Goal: Navigation & Orientation: Find specific page/section

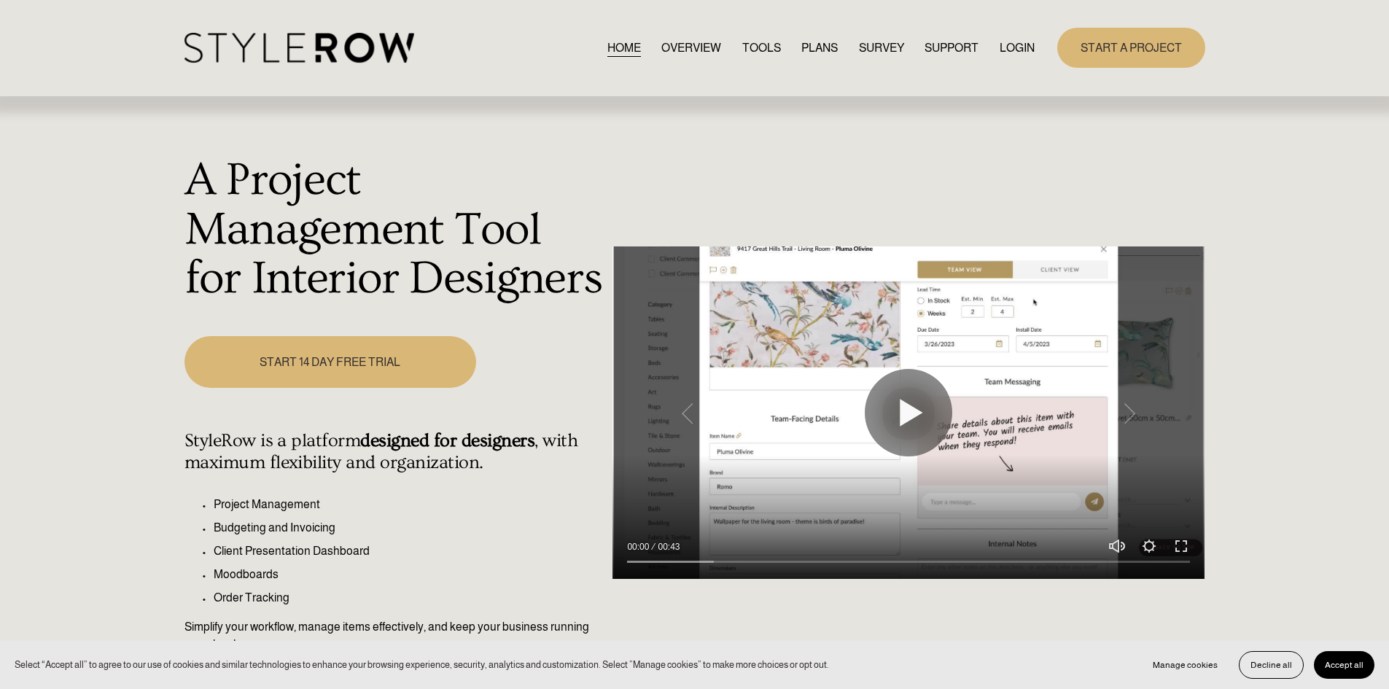
click at [1023, 41] on link "LOGIN" at bounding box center [1017, 48] width 35 height 20
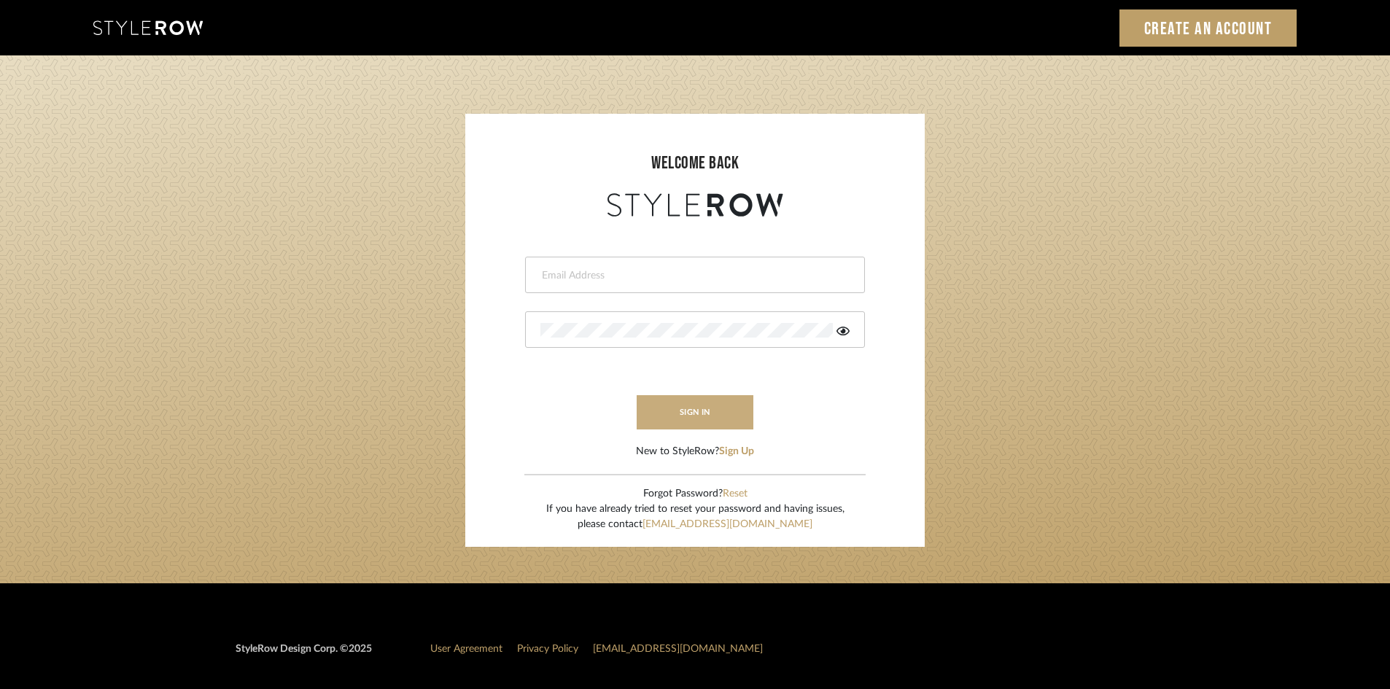
type input "[EMAIL_ADDRESS][DOMAIN_NAME]"
click at [683, 402] on button "sign in" at bounding box center [694, 412] width 117 height 34
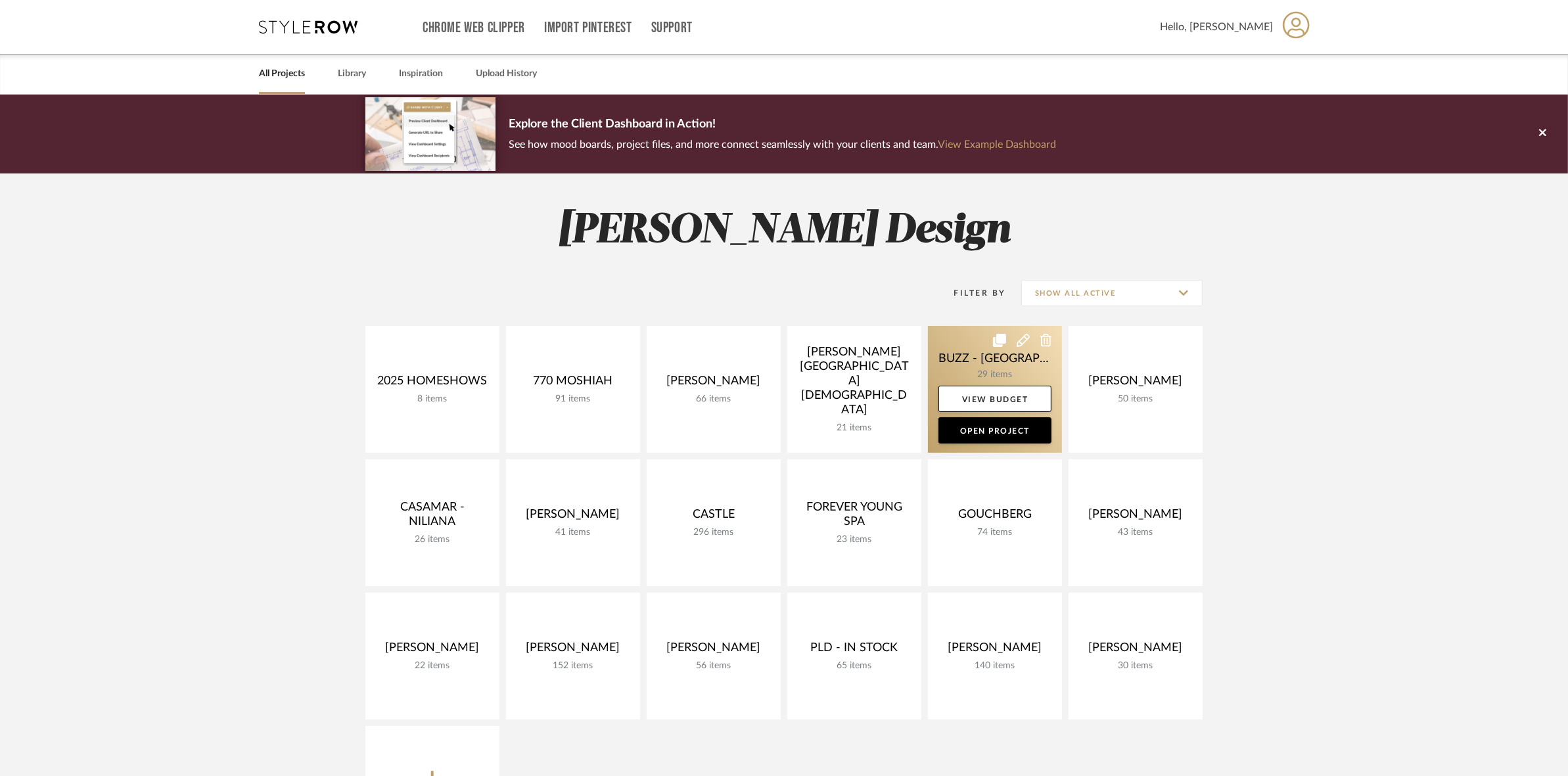
click at [961, 345] on link at bounding box center [994, 389] width 134 height 127
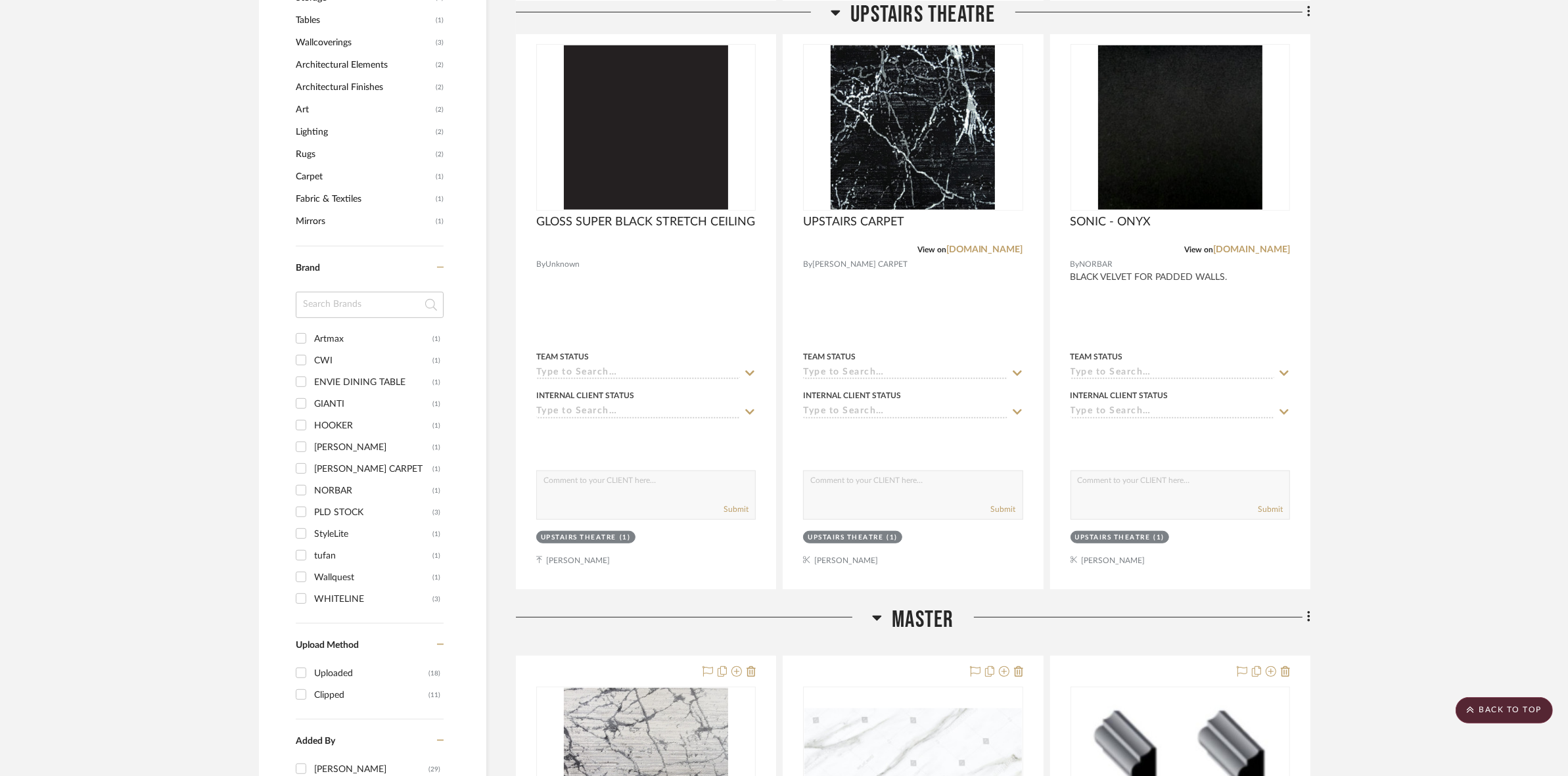
scroll to position [739, 0]
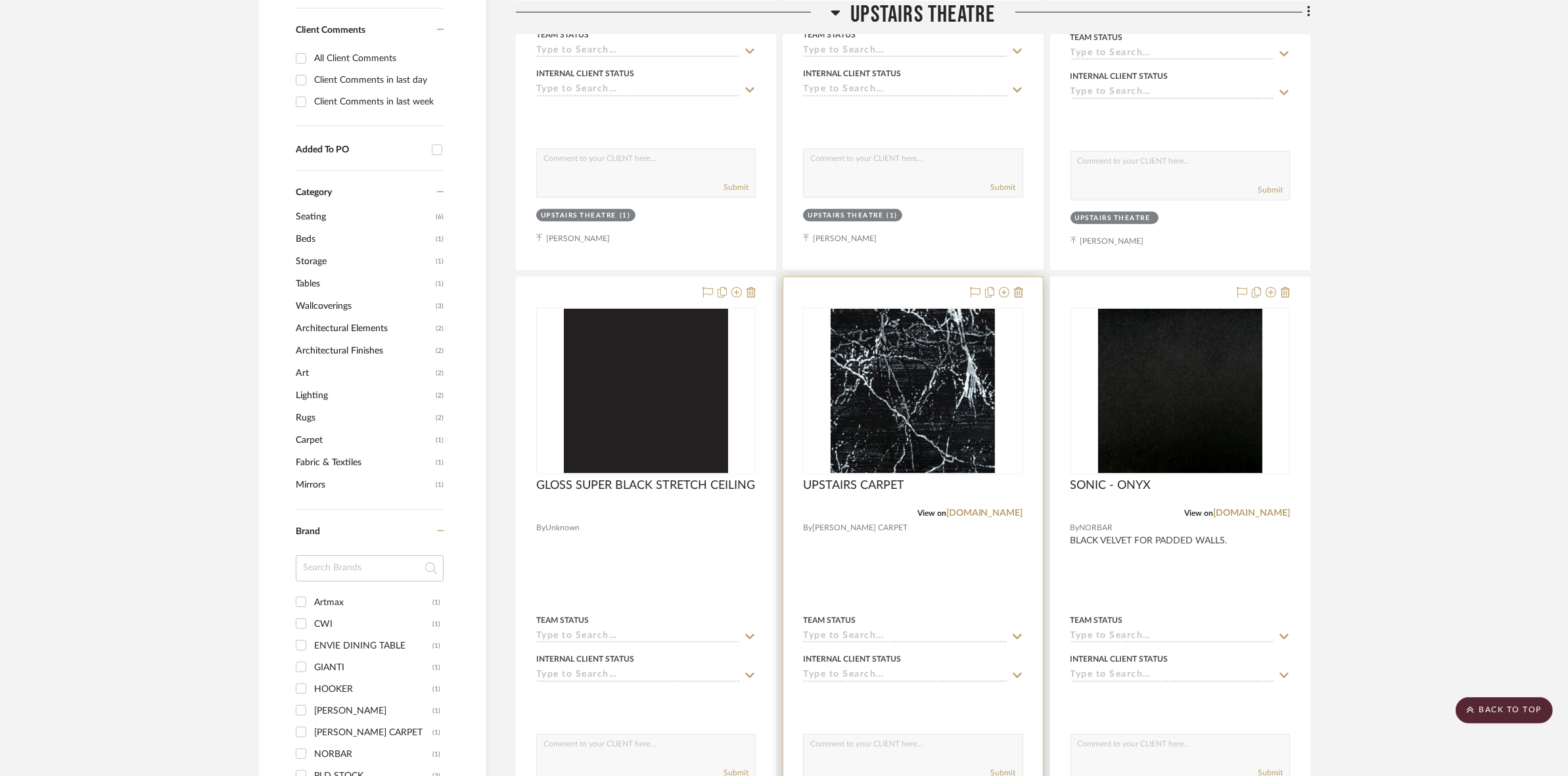
click at [881, 371] on img "0" at bounding box center [913, 391] width 164 height 164
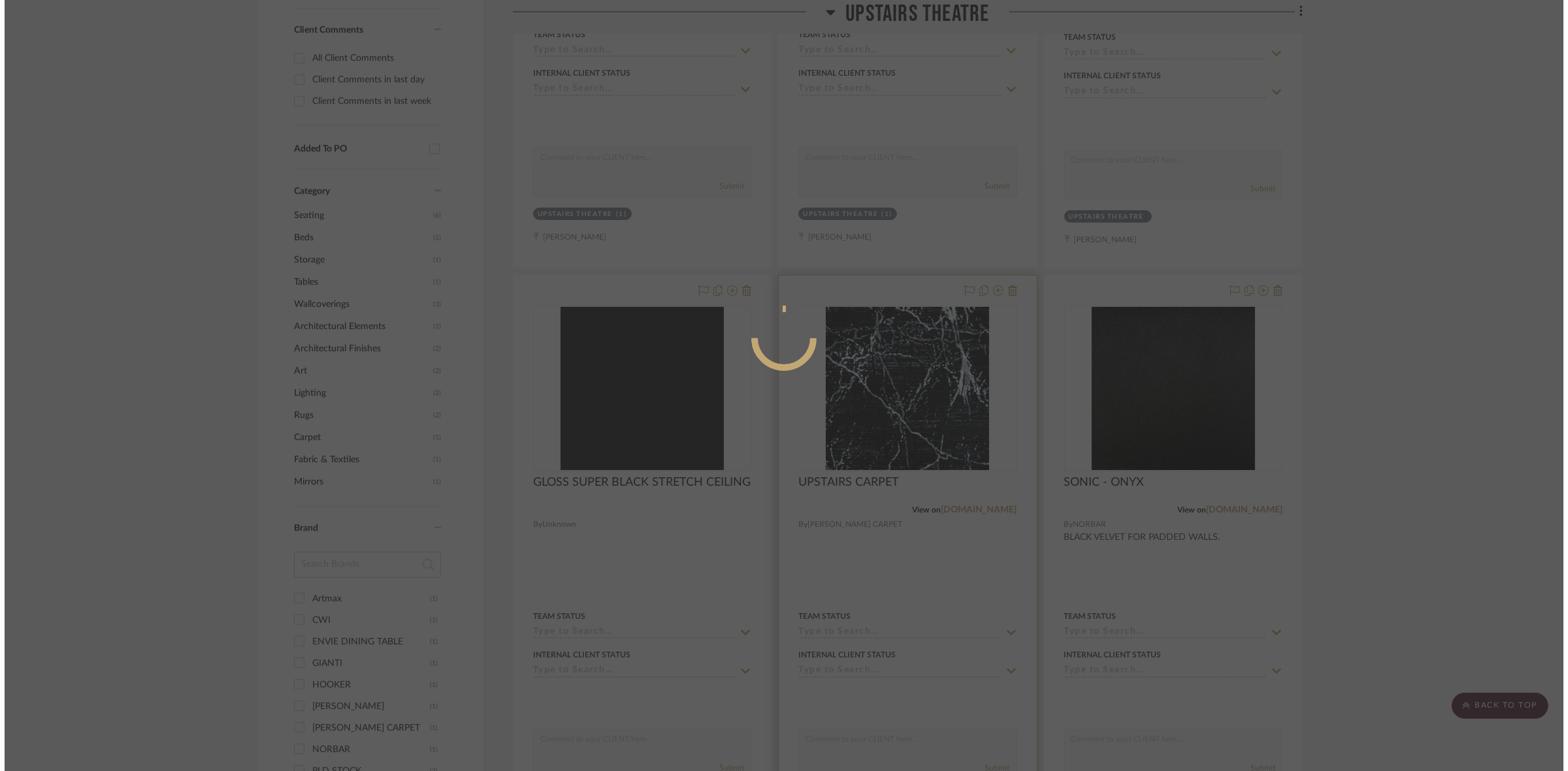
scroll to position [0, 0]
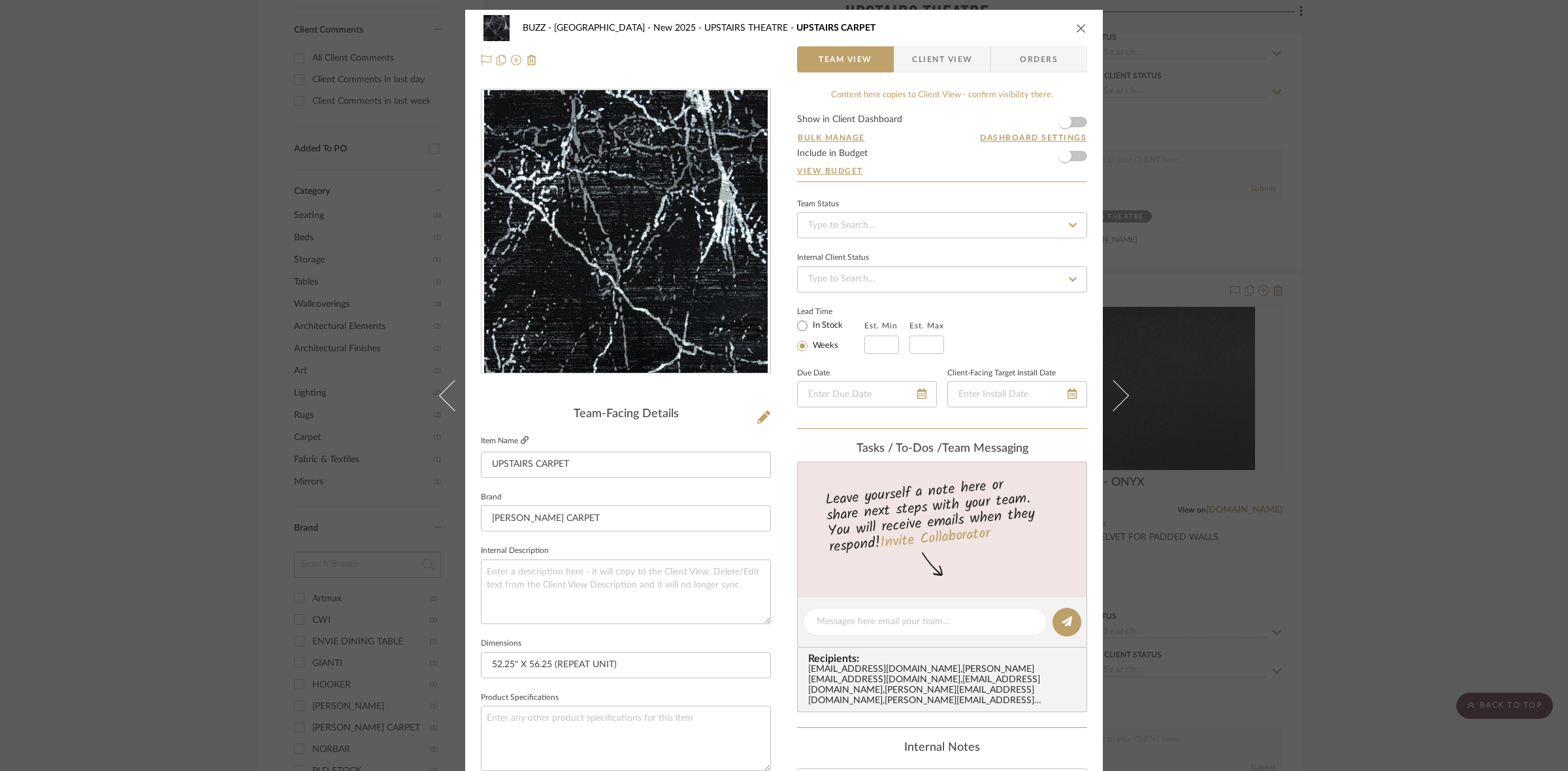
click at [523, 439] on icon at bounding box center [524, 440] width 8 height 8
drag, startPoint x: 59, startPoint y: 246, endPoint x: 252, endPoint y: 394, distance: 243.2
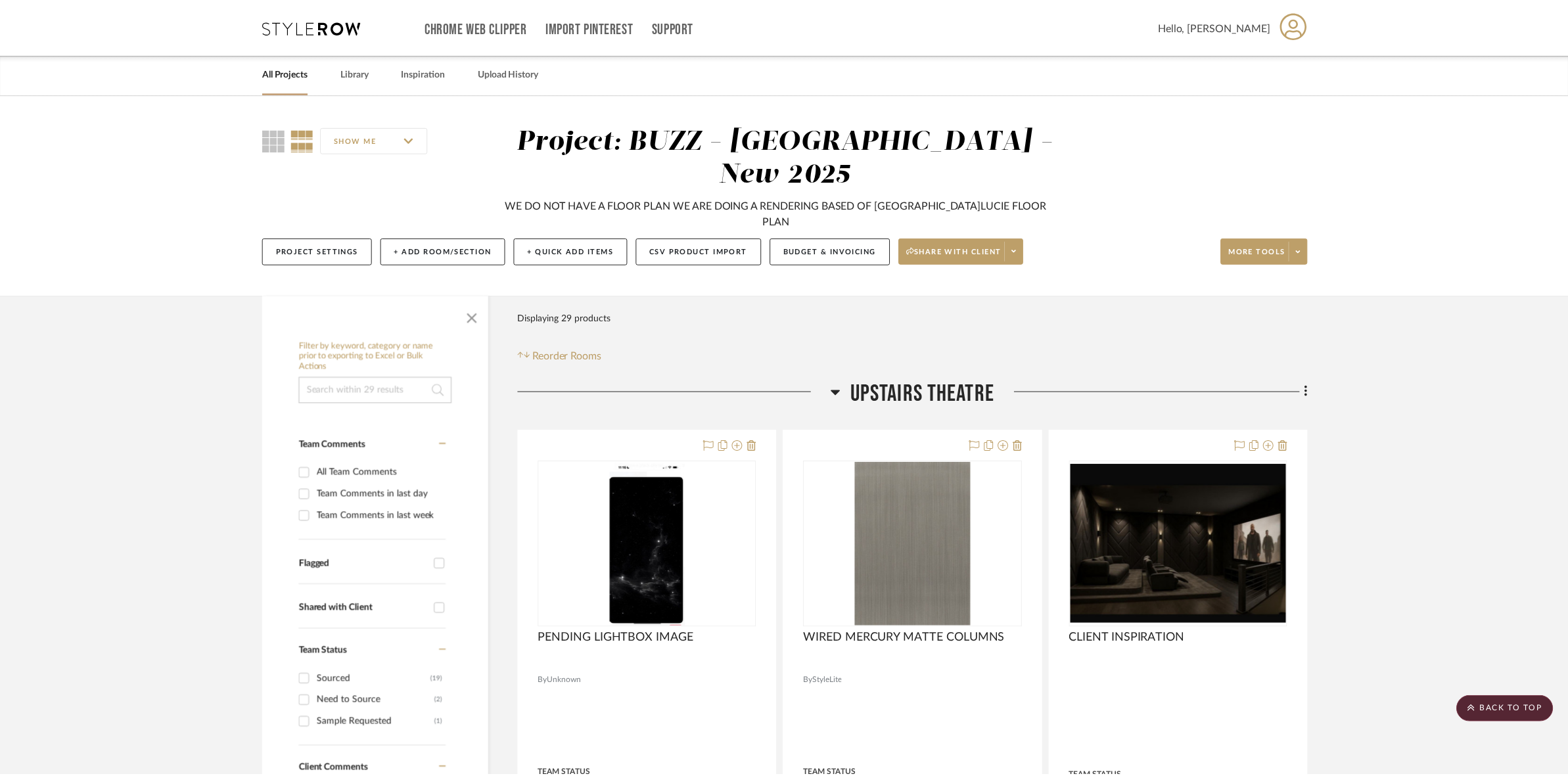
scroll to position [739, 0]
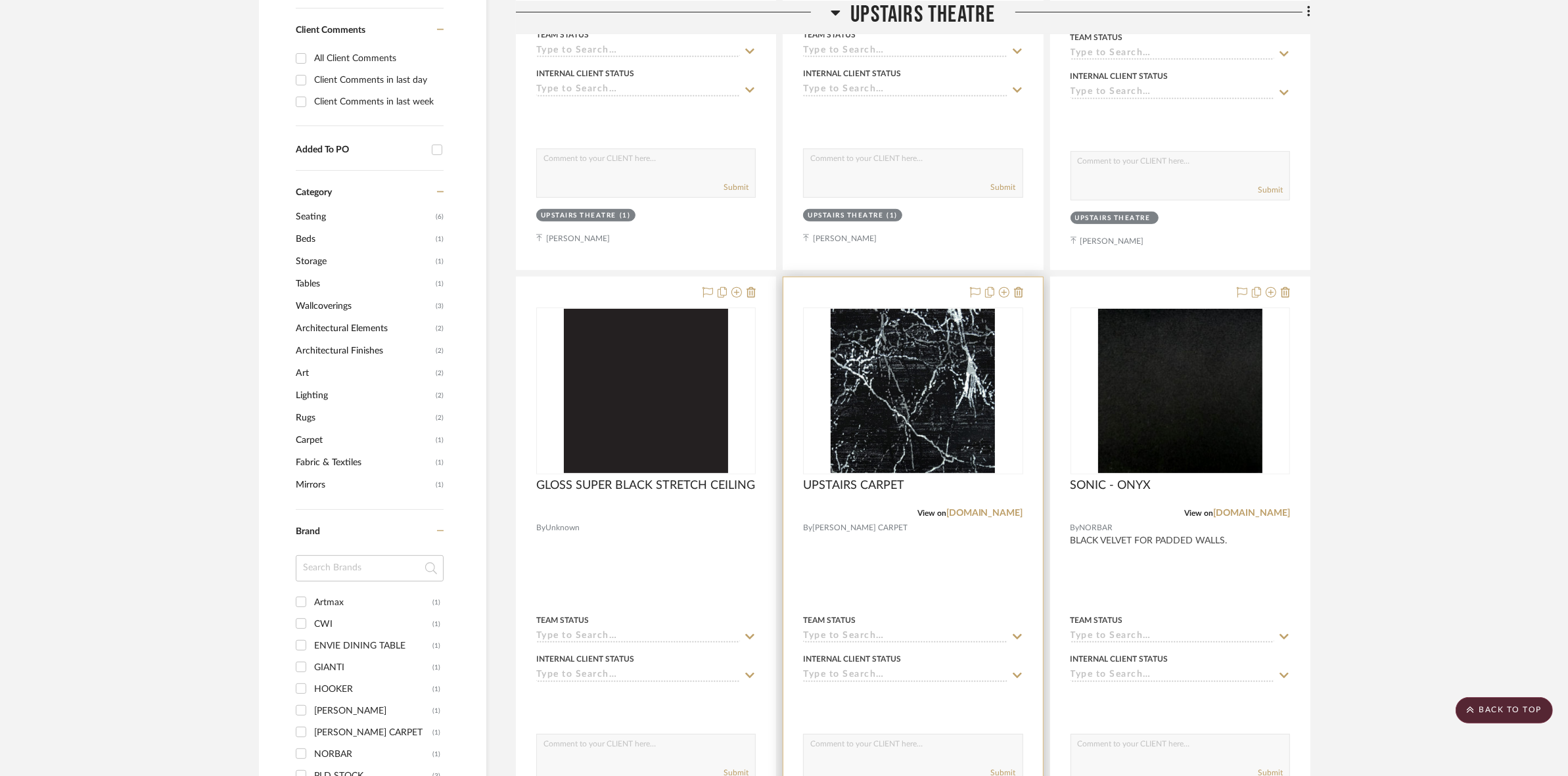
click at [848, 351] on img "0" at bounding box center [913, 391] width 164 height 164
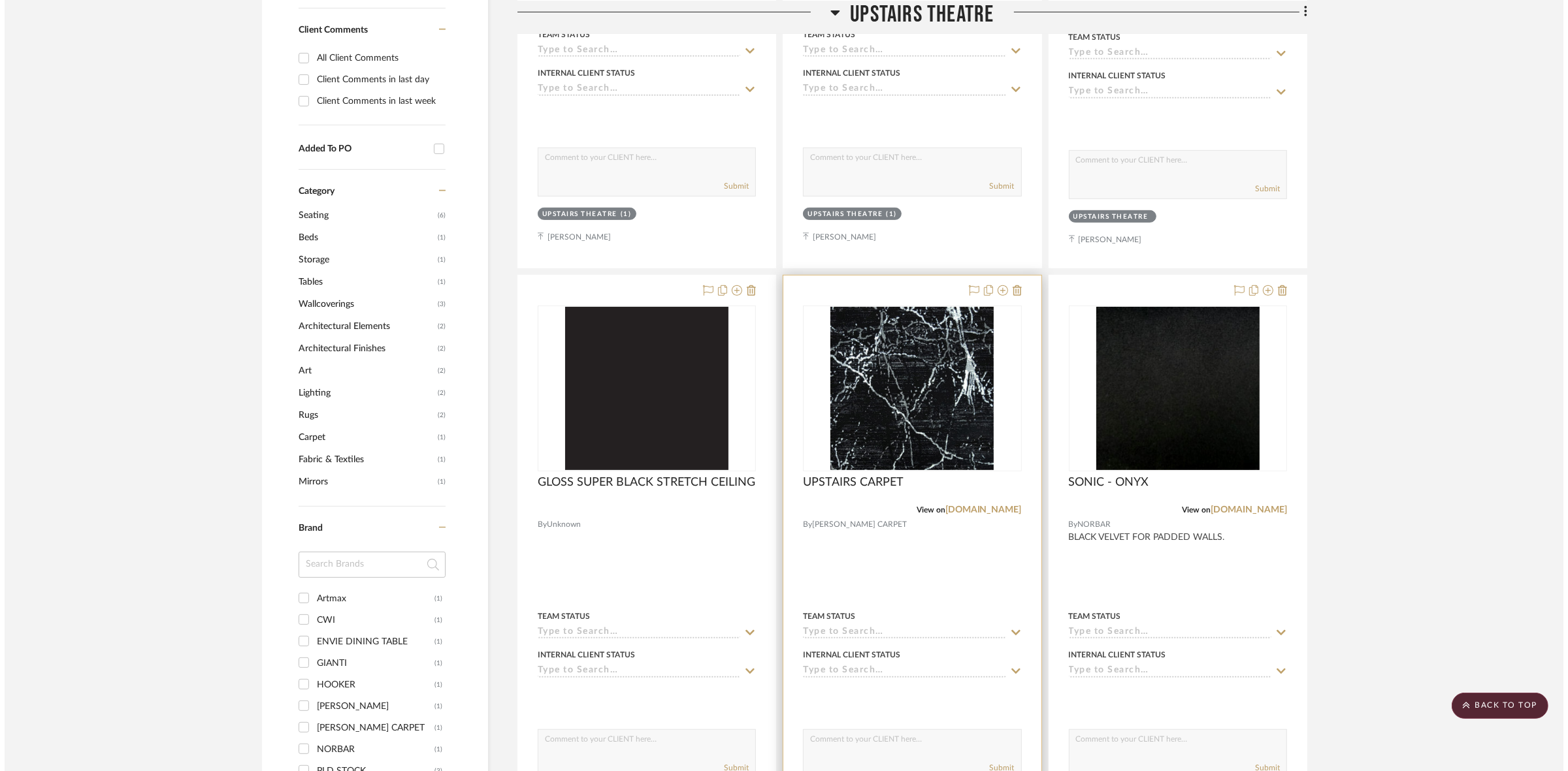
scroll to position [0, 0]
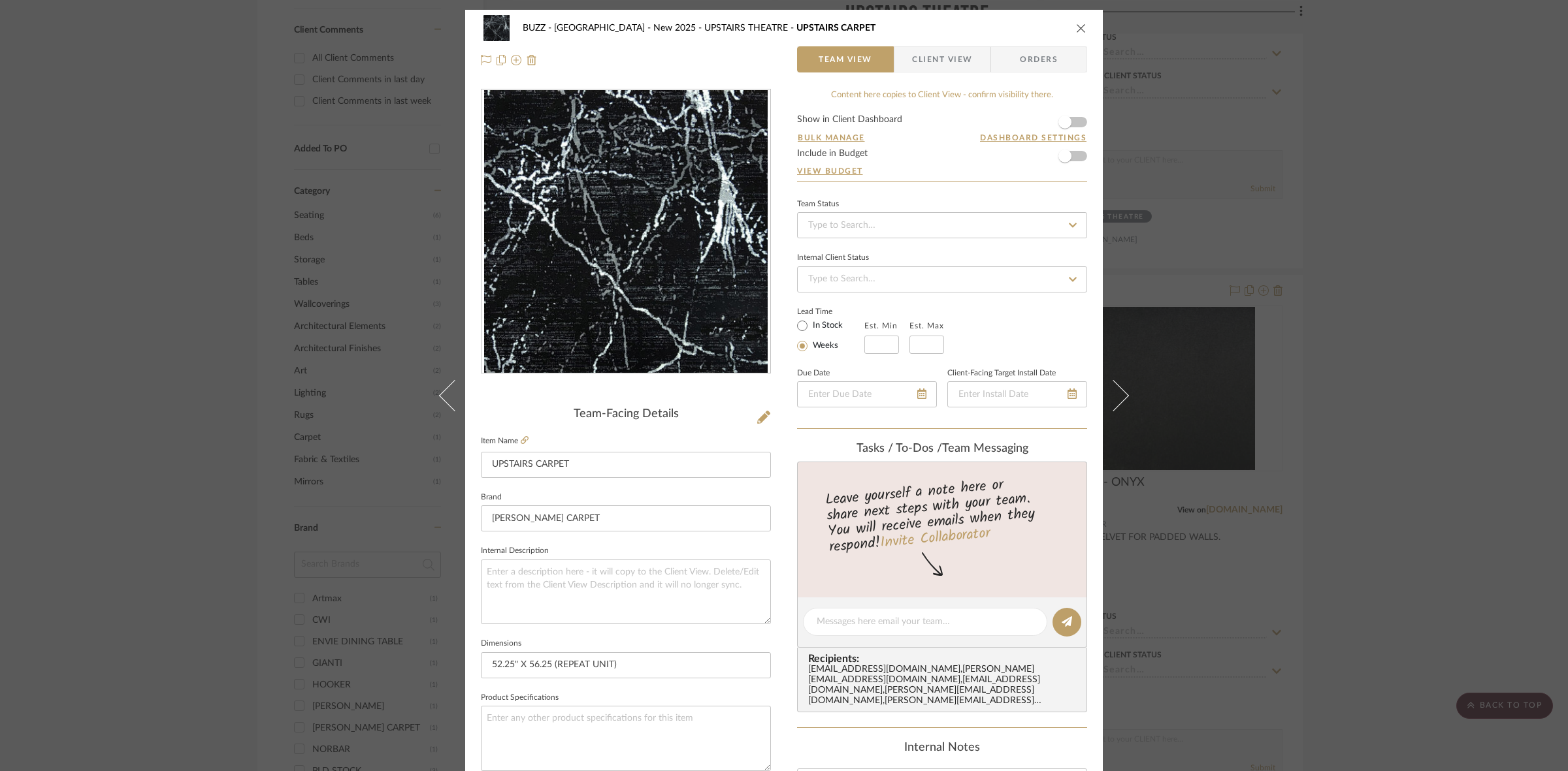
drag, startPoint x: 1460, startPoint y: 444, endPoint x: 1554, endPoint y: 457, distance: 94.9
click at [1460, 444] on div "BUZZ - Port St. Lucie - New 2025 UPSTAIRS THEATRE UPSTAIRS CARPET Team View Cli…" at bounding box center [784, 385] width 1568 height 771
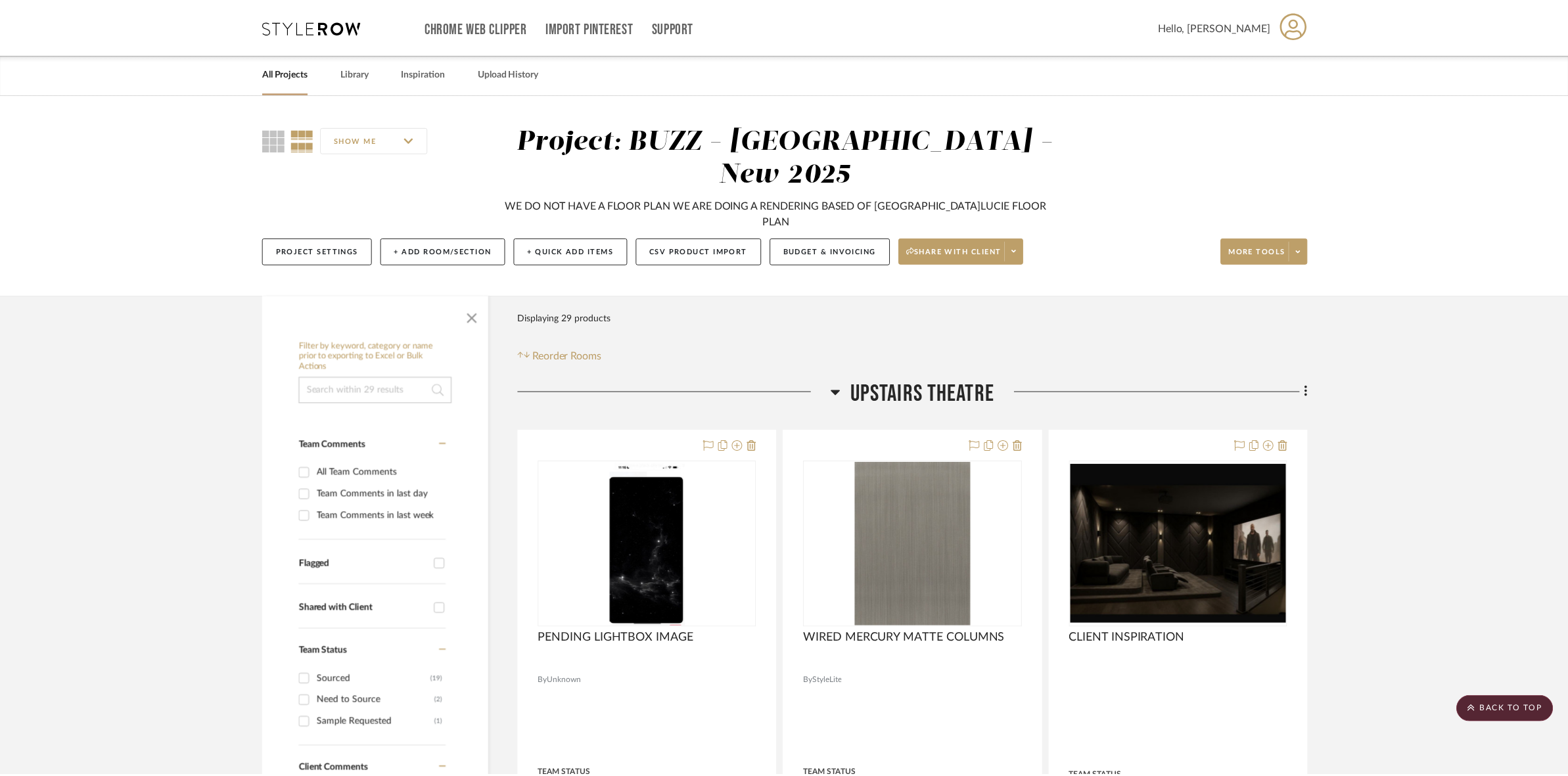
scroll to position [739, 0]
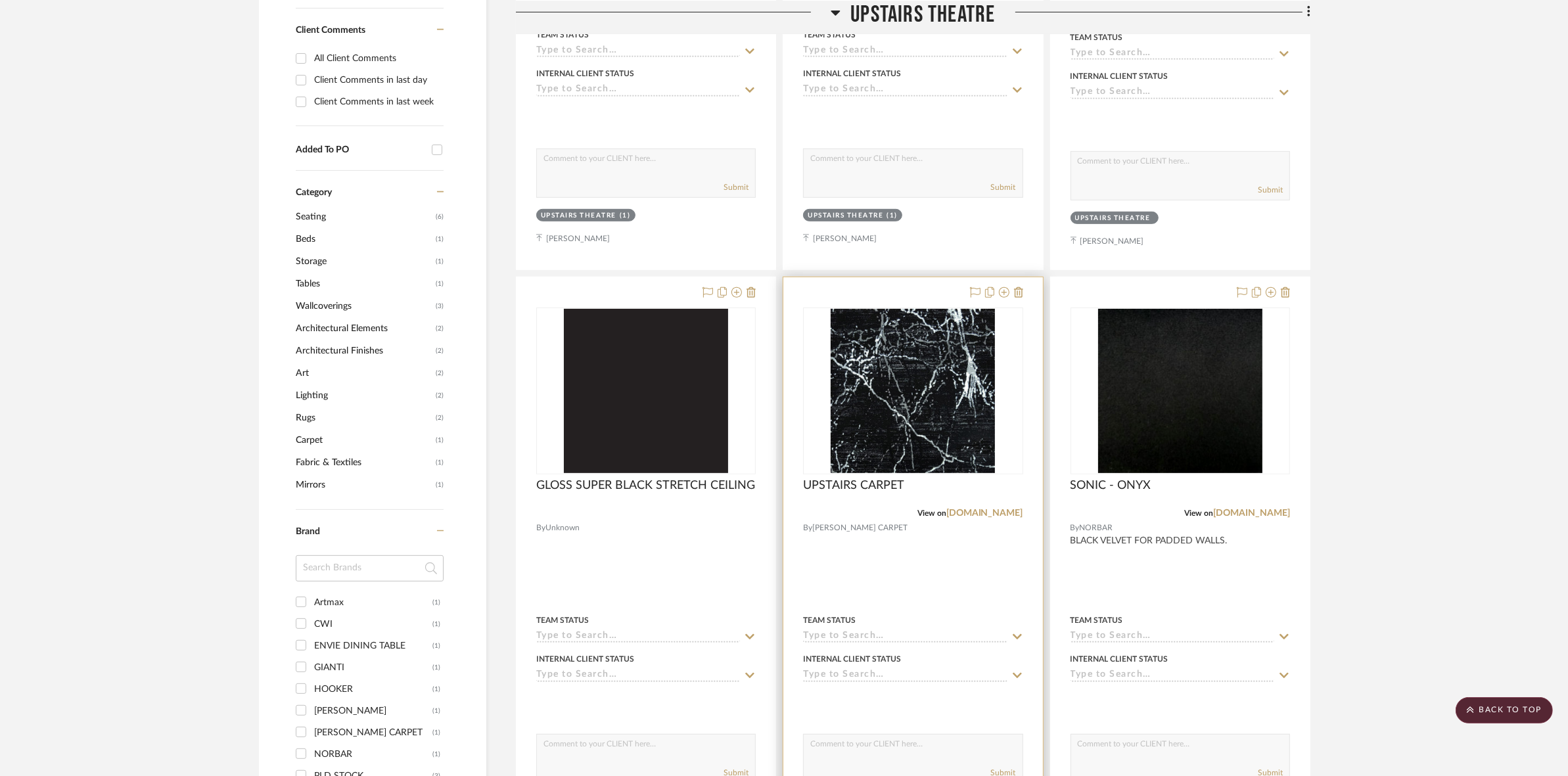
click at [882, 366] on img "0" at bounding box center [913, 391] width 164 height 164
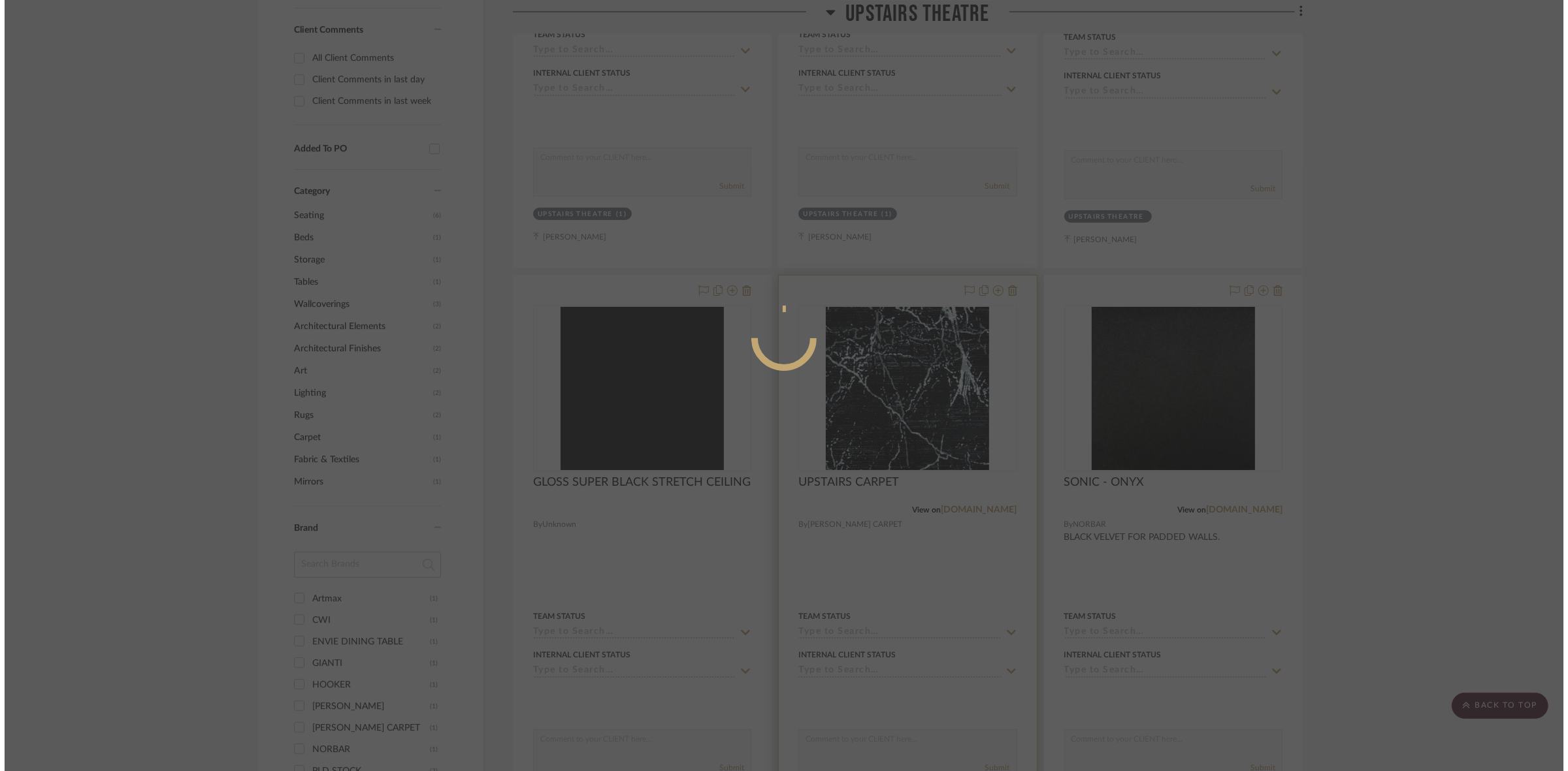
scroll to position [0, 0]
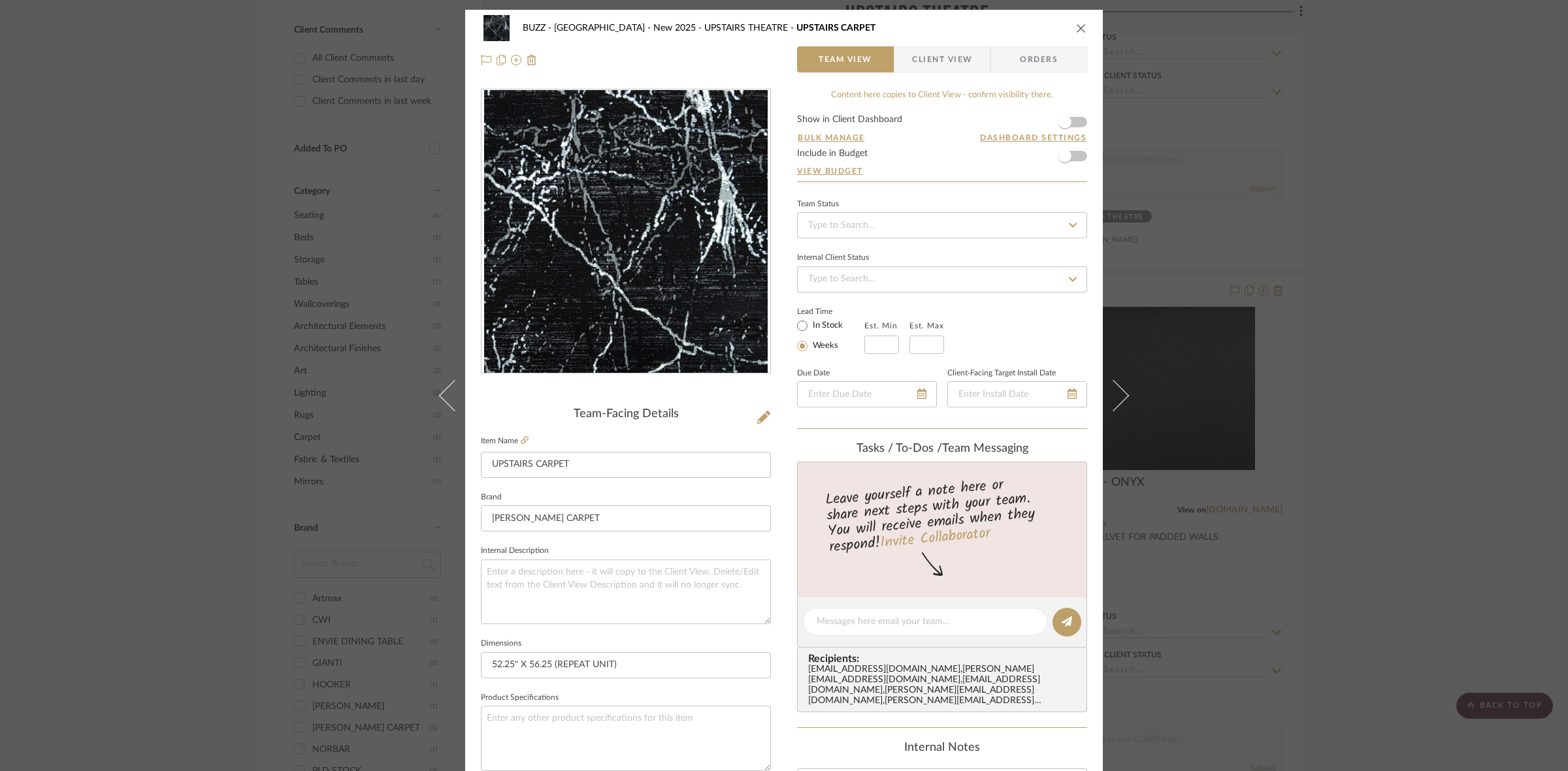
drag, startPoint x: 1383, startPoint y: 367, endPoint x: 1369, endPoint y: 416, distance: 51.0
click at [1383, 367] on div "BUZZ - Port St. Lucie - New 2025 UPSTAIRS THEATRE UPSTAIRS CARPET Team View Cli…" at bounding box center [784, 385] width 1568 height 771
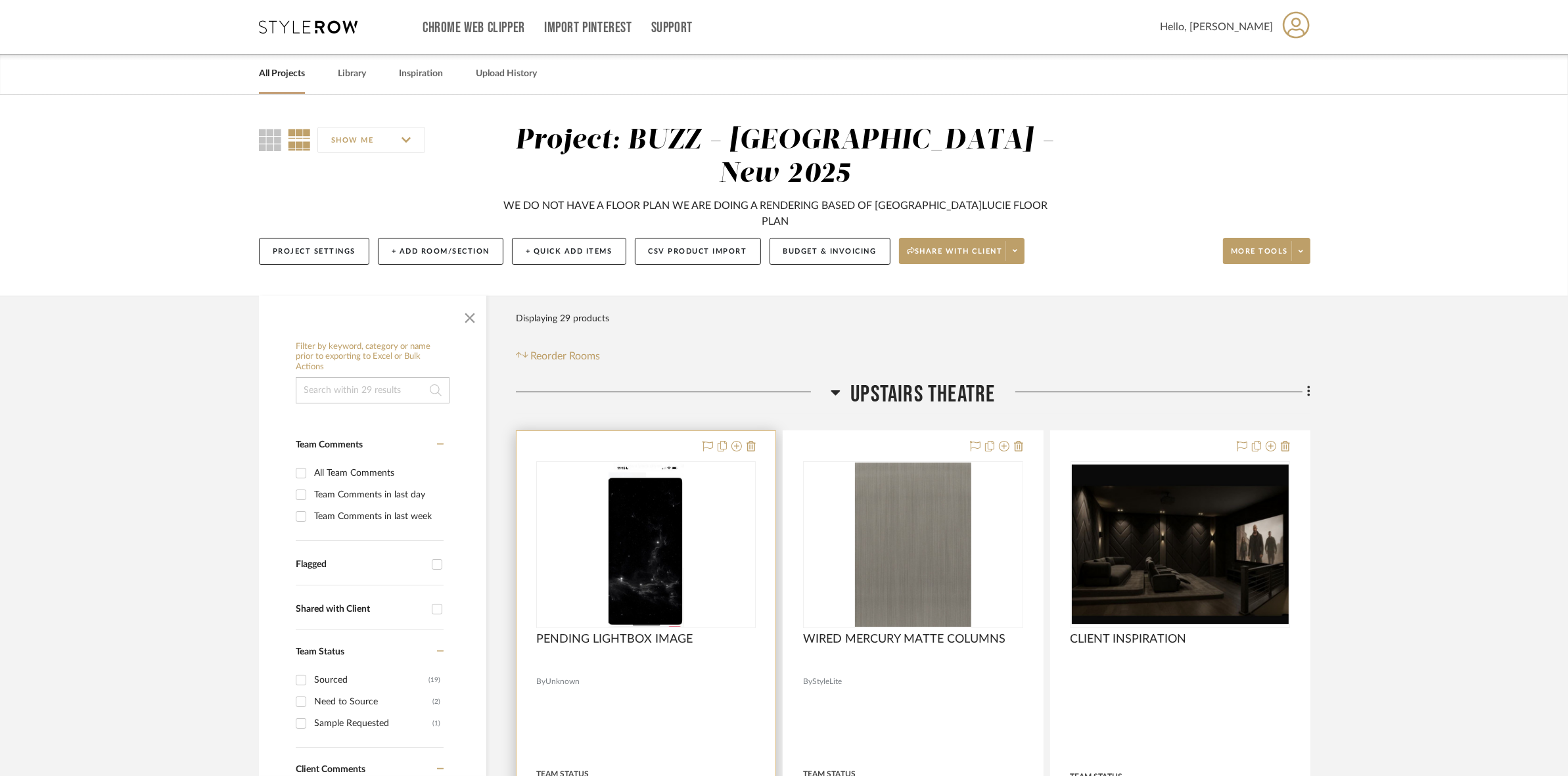
click at [649, 464] on img "0" at bounding box center [646, 544] width 76 height 164
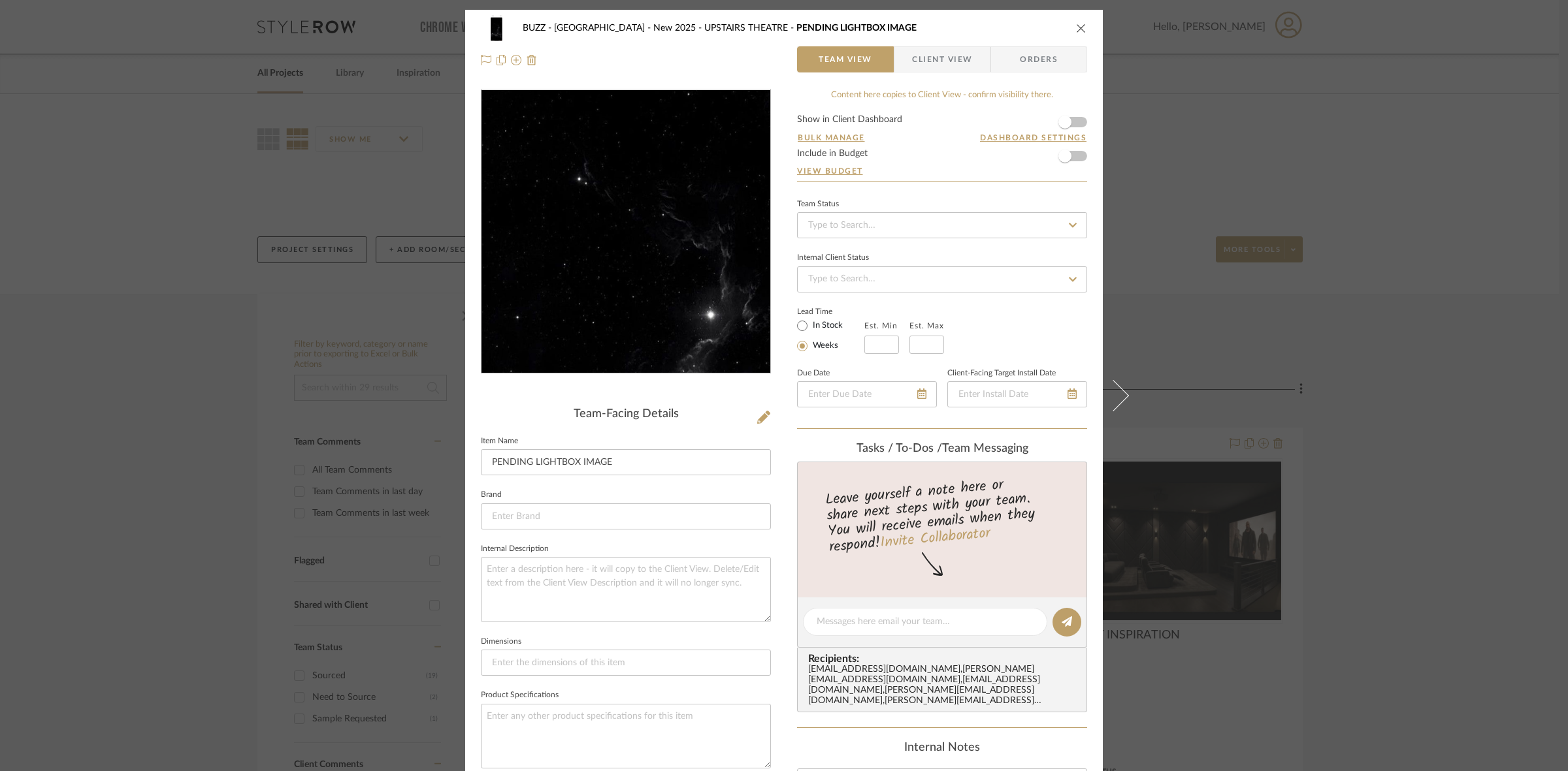
click at [613, 201] on img "0" at bounding box center [626, 232] width 131 height 283
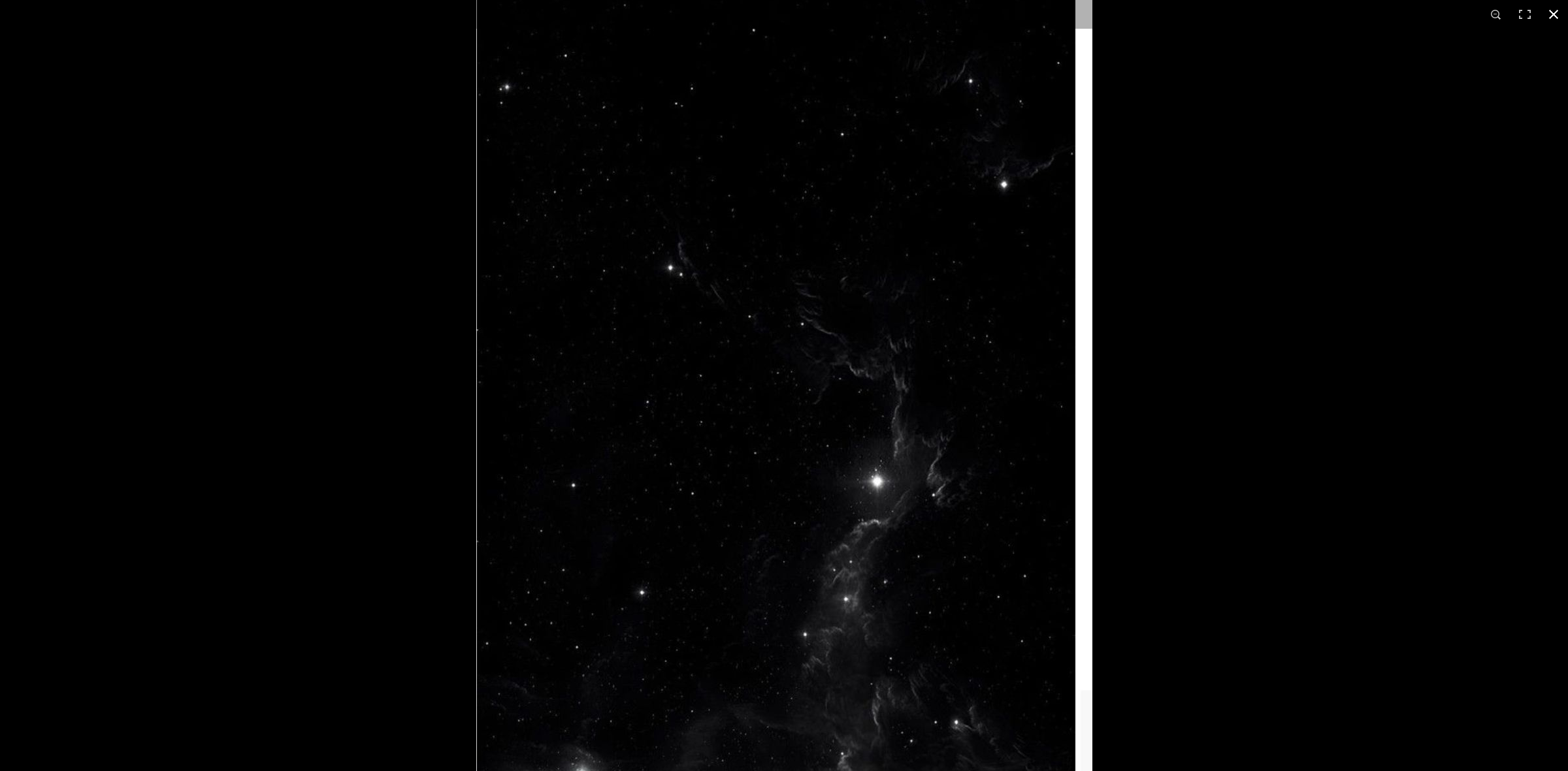
click at [228, 310] on div at bounding box center [784, 385] width 1568 height 771
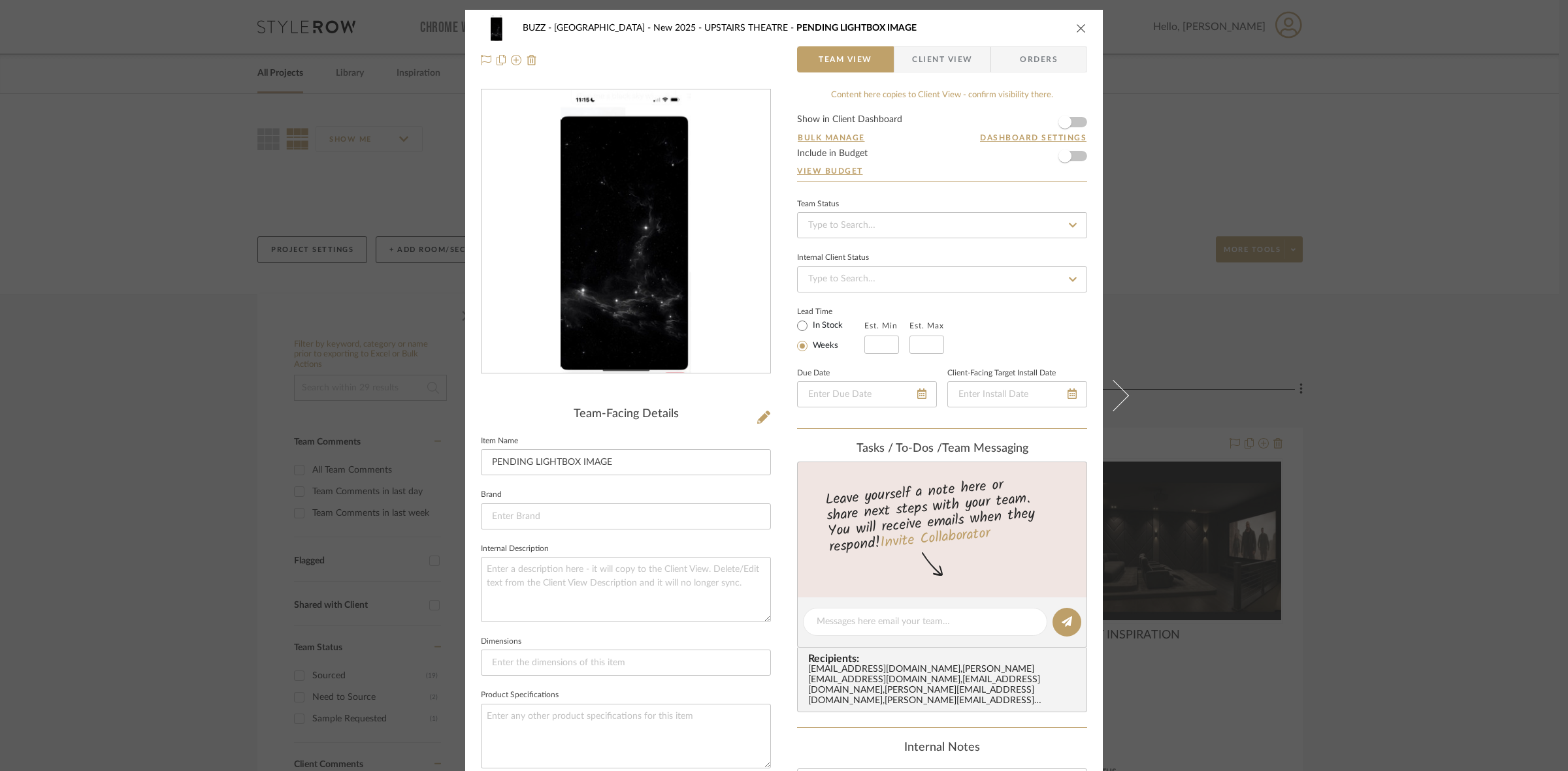
click at [1256, 354] on div "BUZZ - Port St. Lucie - New 2025 UPSTAIRS THEATRE PENDING LIGHTBOX IMAGE Team V…" at bounding box center [784, 385] width 1568 height 771
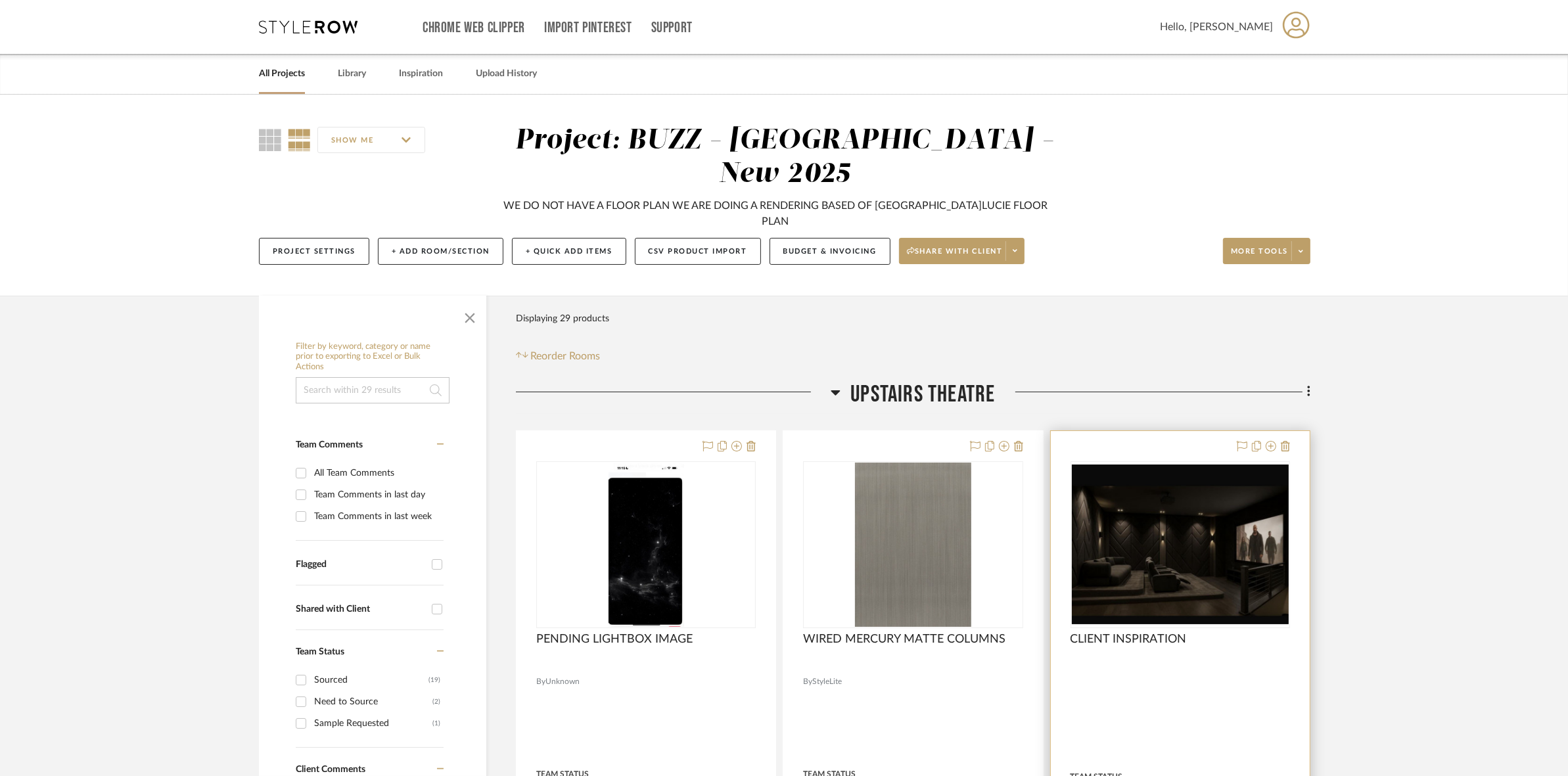
click at [1144, 514] on img "0" at bounding box center [1180, 544] width 217 height 160
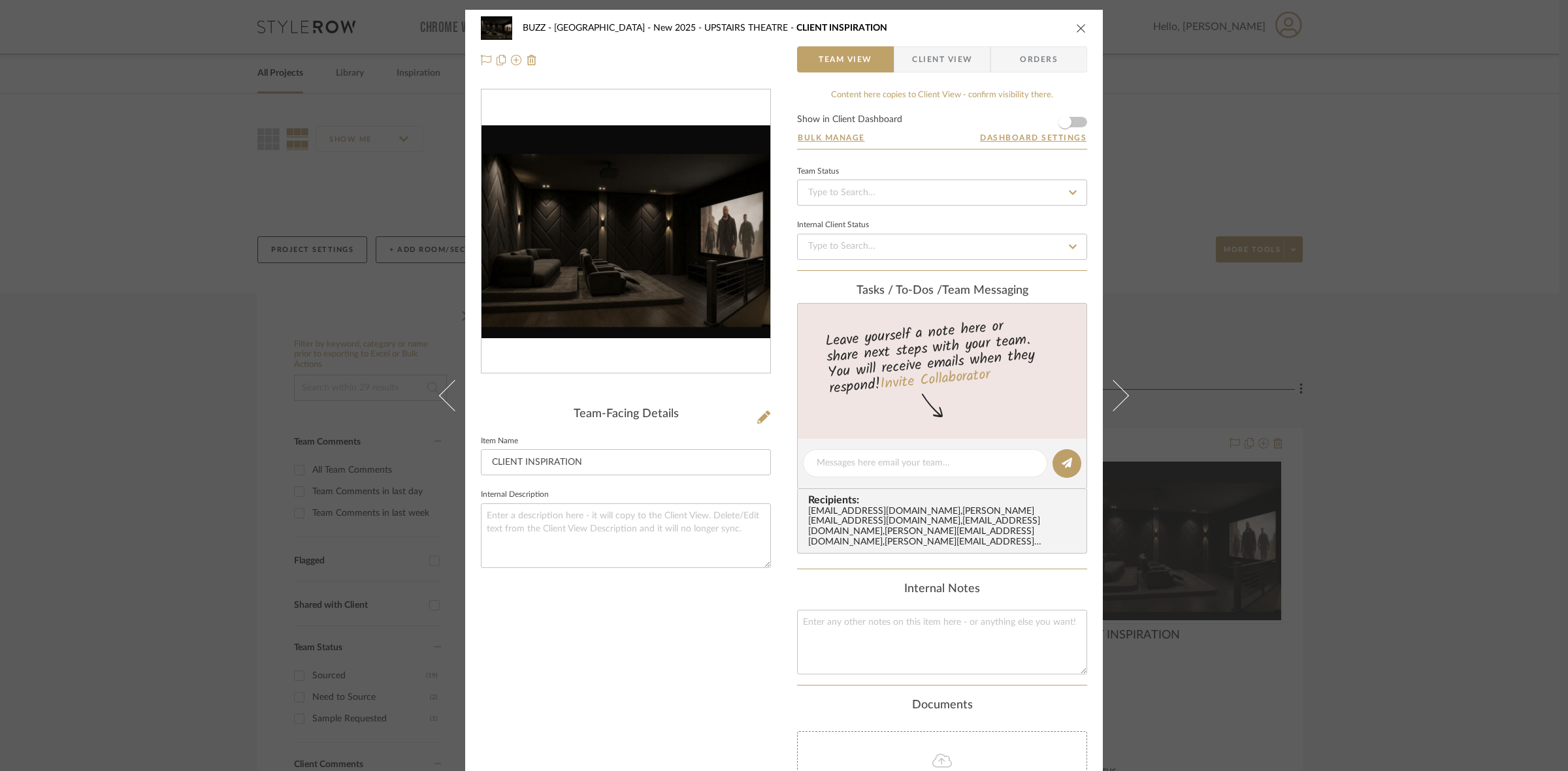
click at [608, 262] on img "0" at bounding box center [625, 232] width 289 height 213
